Goal: Task Accomplishment & Management: Manage account settings

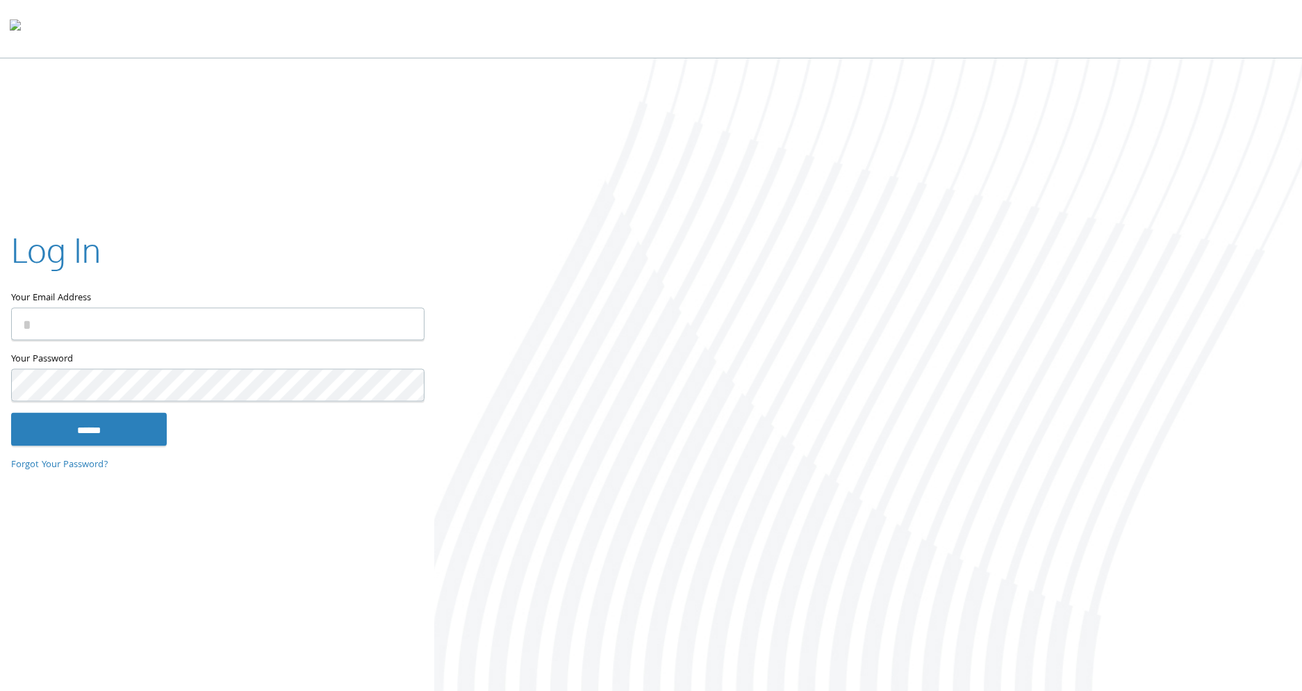
type input "**********"
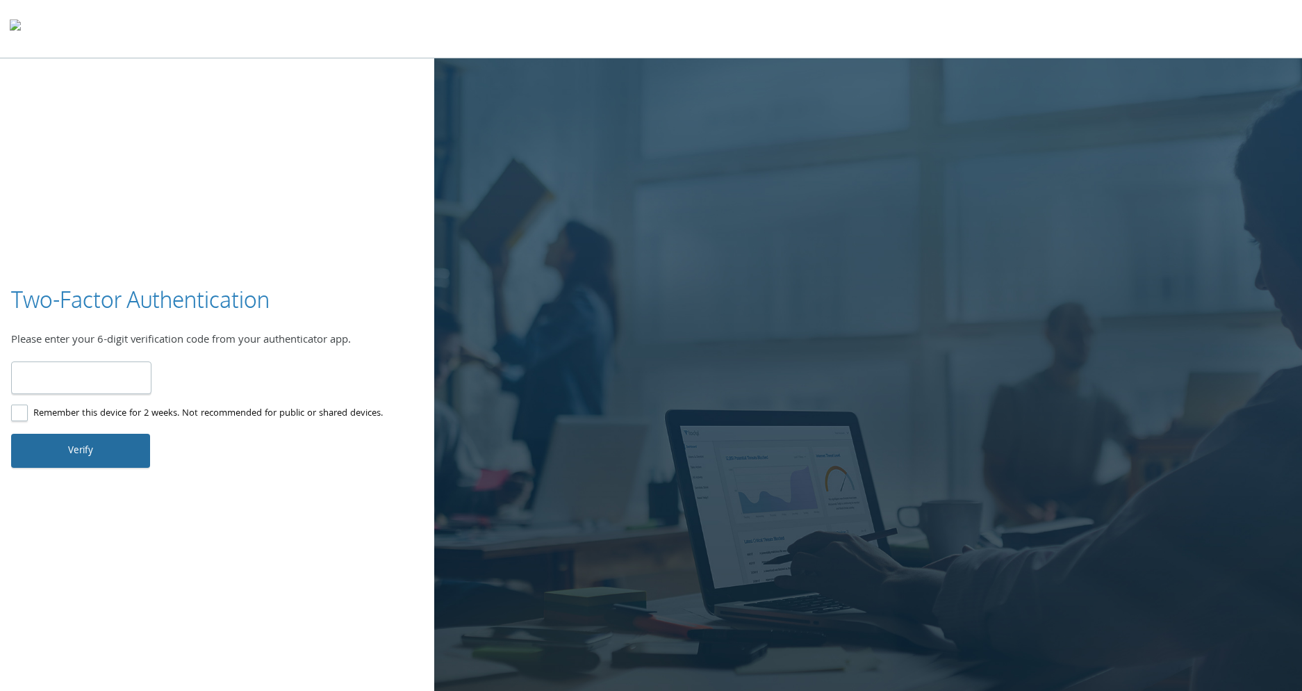
paste input "******"
type input "******"
click at [74, 465] on button "Verify" at bounding box center [80, 449] width 139 height 33
